Goal: Find specific page/section: Find specific page/section

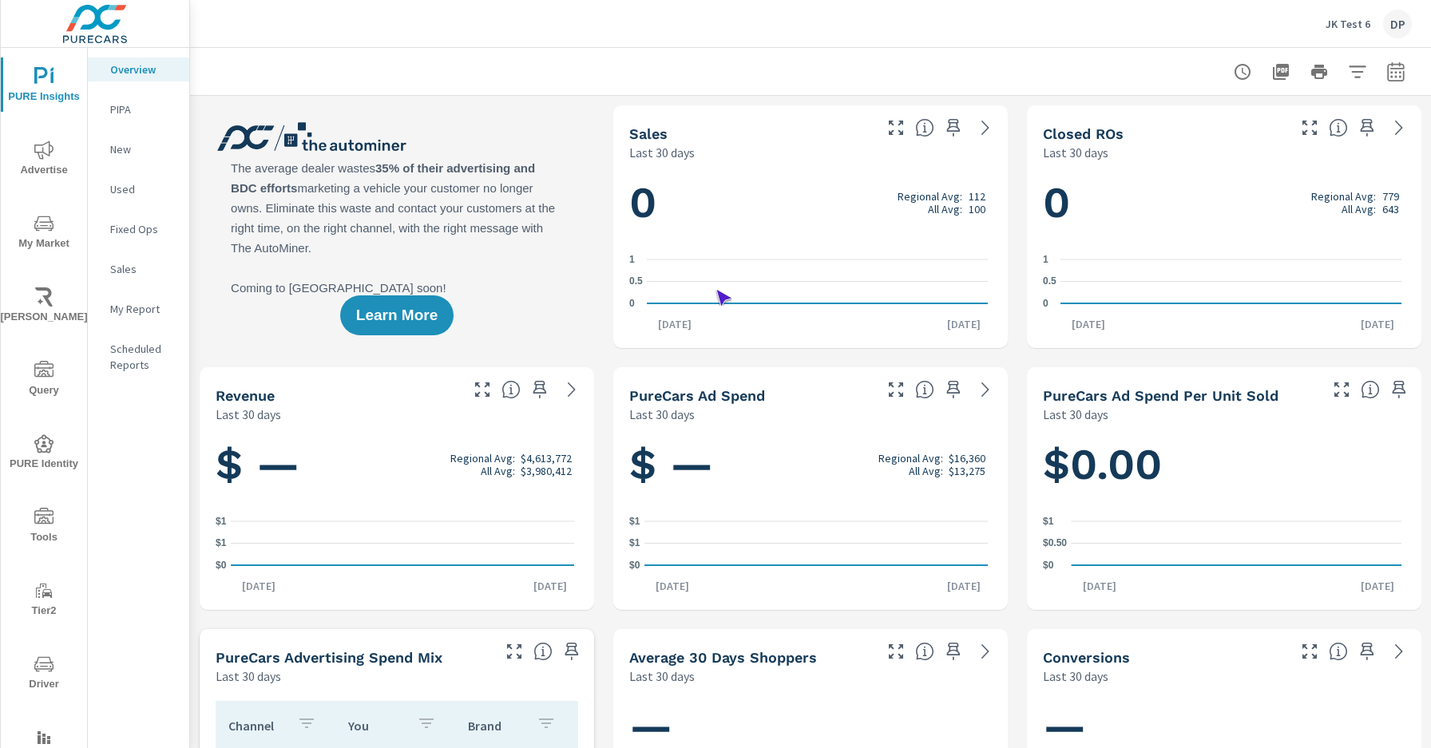
scroll to position [1, 0]
click at [41, 674] on span "Driver" at bounding box center [44, 674] width 77 height 39
